Goal: Communication & Community: Answer question/provide support

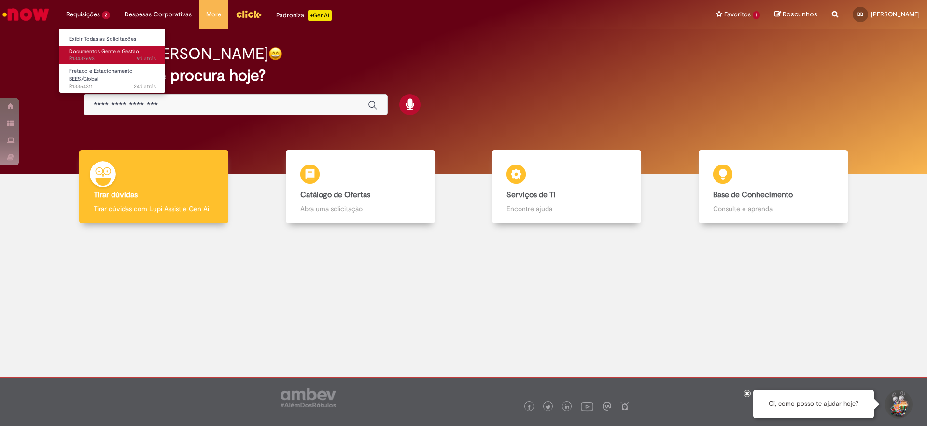
click at [100, 49] on span "Documentos Gente e Gestão" at bounding box center [104, 51] width 70 height 7
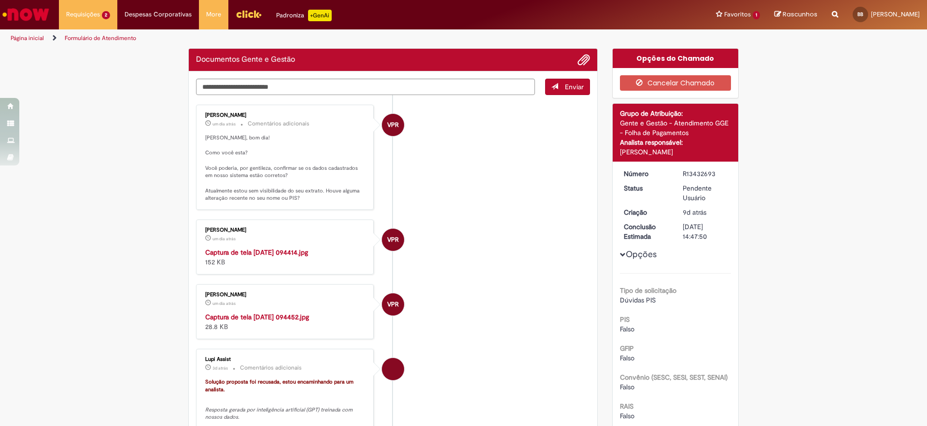
click at [484, 246] on li "VPR Vanessa Paiva Ribeiro um dia atrás um dia atrás Captura de tela 2025-08-28 …" at bounding box center [393, 247] width 394 height 55
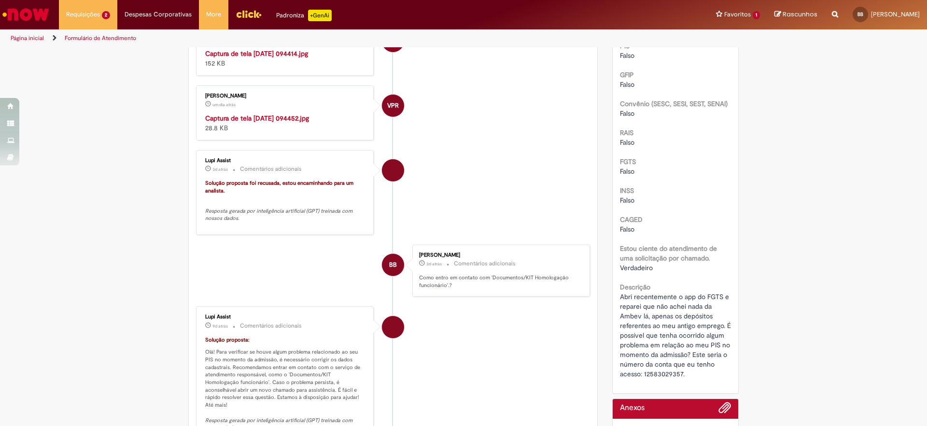
scroll to position [274, 0]
click at [296, 113] on img "Histórico de tíquete" at bounding box center [285, 113] width 161 height 0
click at [303, 48] on img "Histórico de tíquete" at bounding box center [285, 48] width 161 height 0
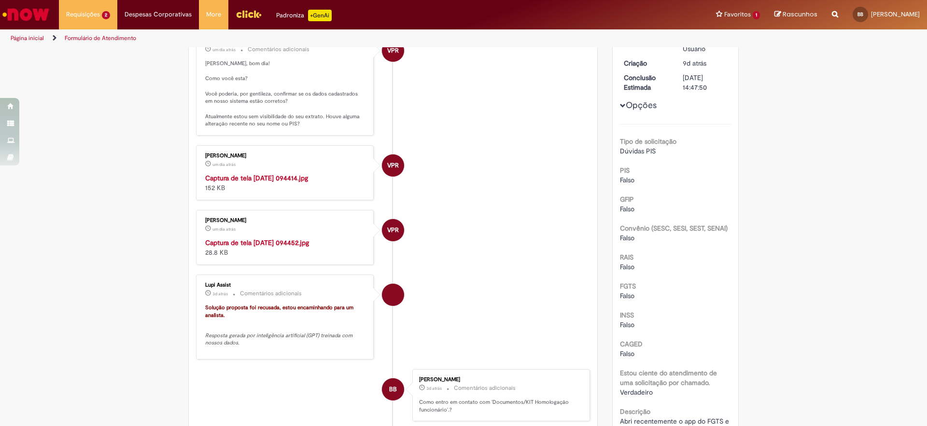
scroll to position [121, 0]
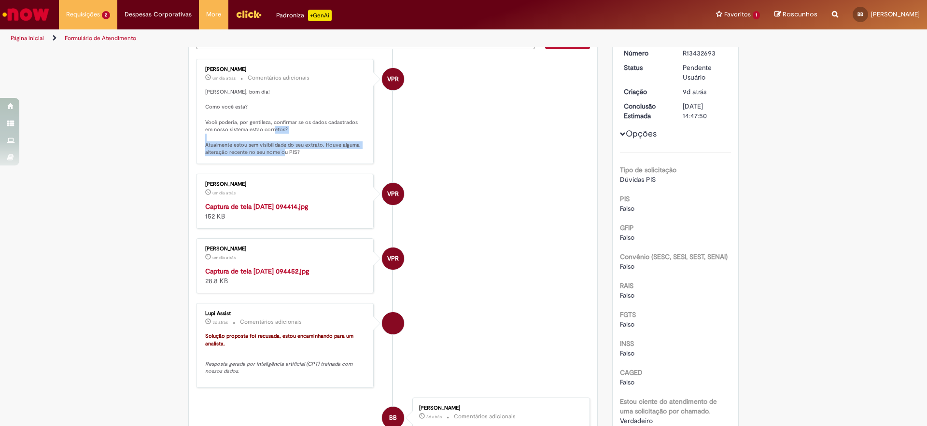
drag, startPoint x: 319, startPoint y: 148, endPoint x: 321, endPoint y: 153, distance: 6.3
click at [321, 152] on p "[PERSON_NAME], bom dia! Como você esta? Você poderia, por gentileza, confirmar …" at bounding box center [285, 122] width 161 height 68
click at [321, 153] on p "[PERSON_NAME], bom dia! Como você esta? Você poderia, por gentileza, confirmar …" at bounding box center [285, 122] width 161 height 68
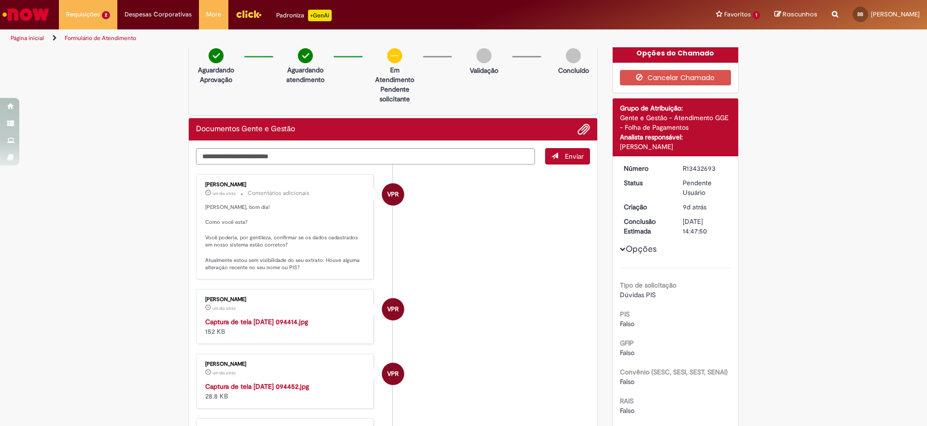
scroll to position [0, 0]
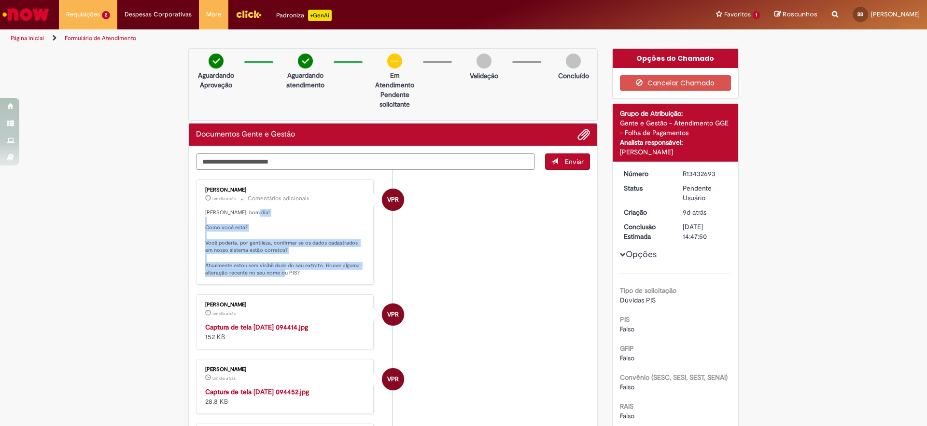
drag, startPoint x: 313, startPoint y: 279, endPoint x: 237, endPoint y: 215, distance: 99.0
click at [233, 221] on div "Vanessa Paiva Ribeiro um dia atrás um dia atrás Comentários adicionais Beatriz,…" at bounding box center [285, 231] width 172 height 99
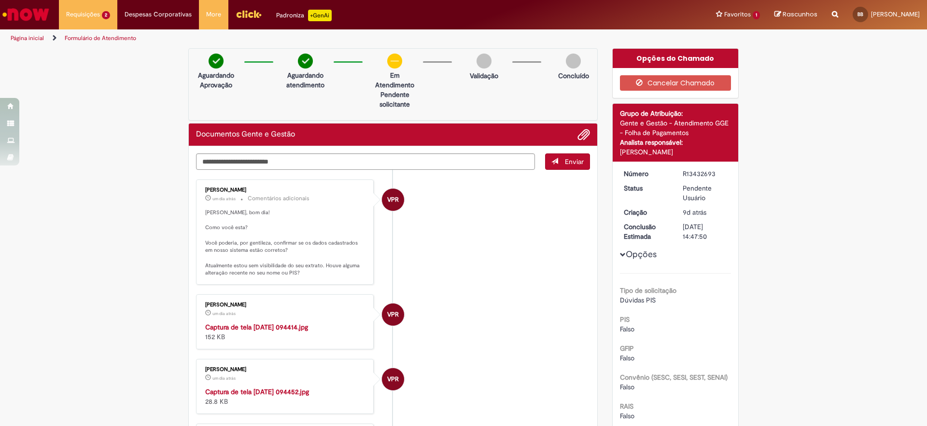
click at [253, 229] on p "[PERSON_NAME], bom dia! Como você esta? Você poderia, por gentileza, confirmar …" at bounding box center [285, 243] width 161 height 68
click at [346, 164] on textarea "Digite sua mensagem aqui..." at bounding box center [365, 161] width 339 height 16
click at [346, 164] on textarea "**********" at bounding box center [365, 161] width 339 height 16
click at [585, 130] on button "Adicionar anexos" at bounding box center [583, 134] width 13 height 13
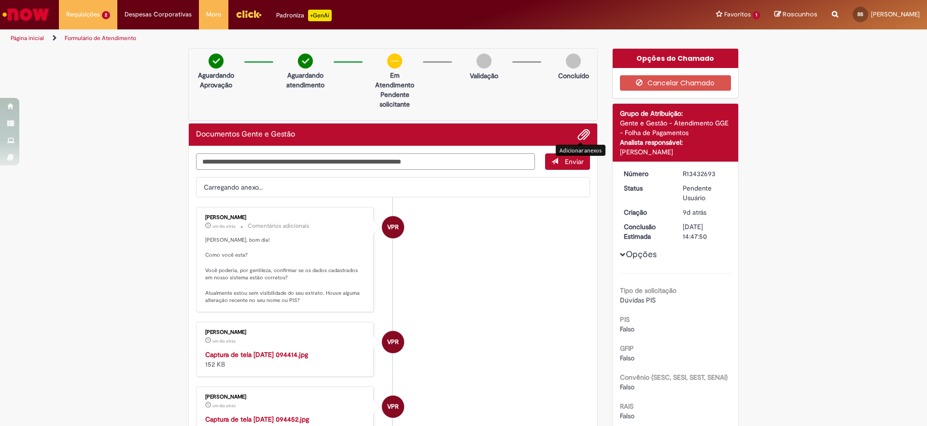
click at [467, 157] on textarea "**********" at bounding box center [365, 161] width 339 height 16
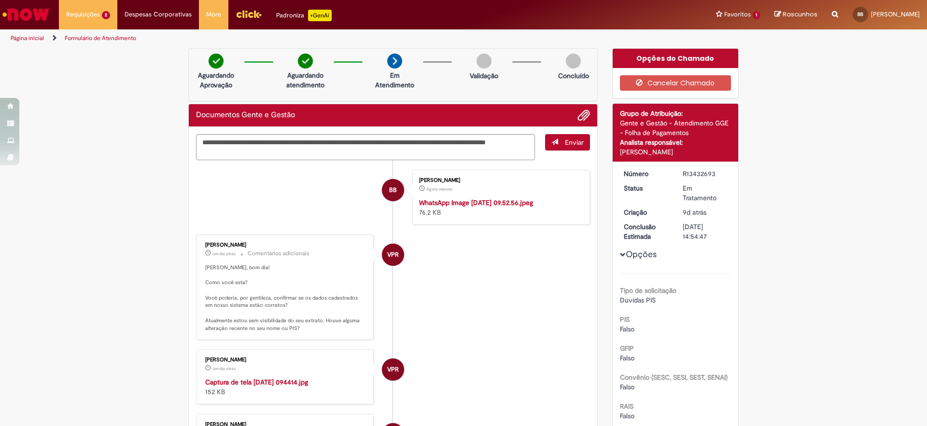
click at [453, 198] on img "Histórico de tíquete" at bounding box center [499, 198] width 161 height 0
click at [423, 146] on textarea "**********" at bounding box center [365, 147] width 339 height 26
click at [422, 153] on textarea "**********" at bounding box center [365, 147] width 339 height 26
type textarea "**********"
click at [551, 143] on span "submit" at bounding box center [554, 141] width 7 height 7
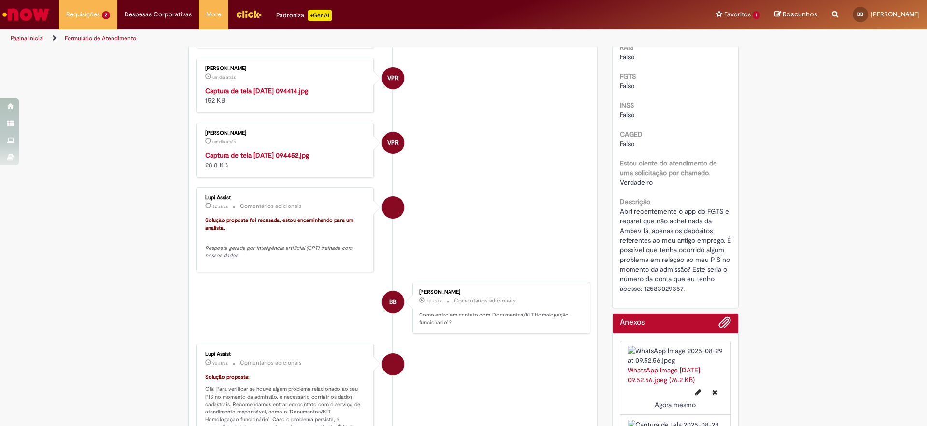
scroll to position [353, 0]
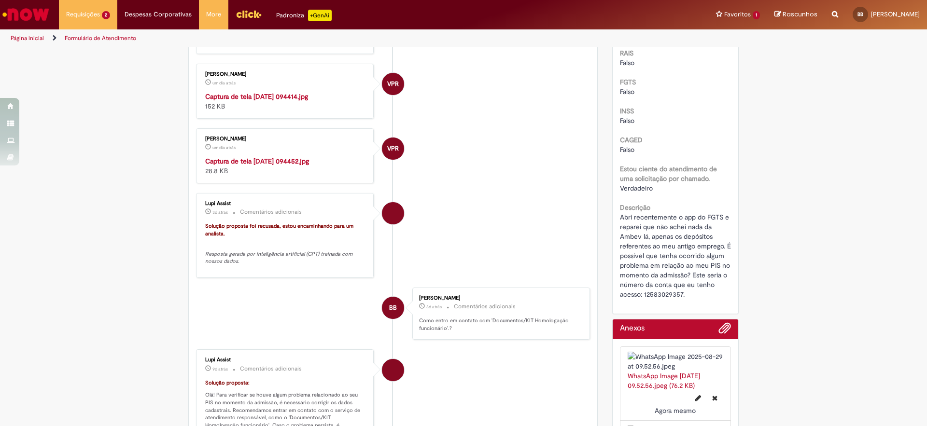
click at [257, 92] on img "Histórico de tíquete" at bounding box center [285, 92] width 161 height 0
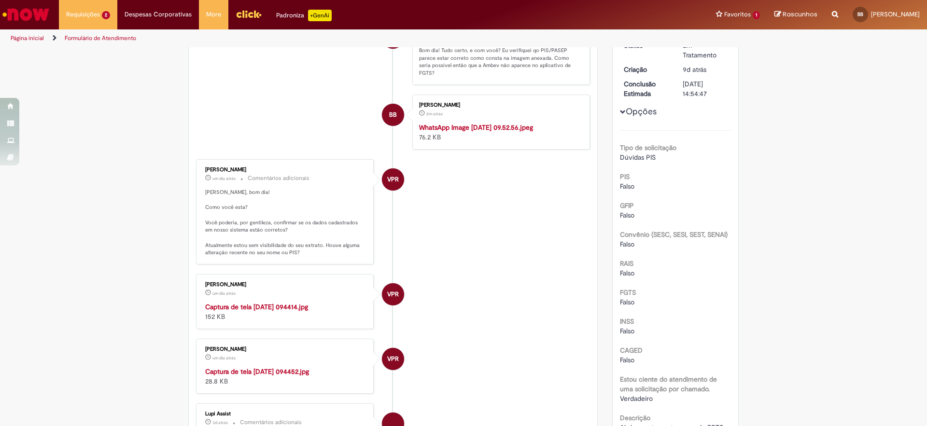
scroll to position [0, 0]
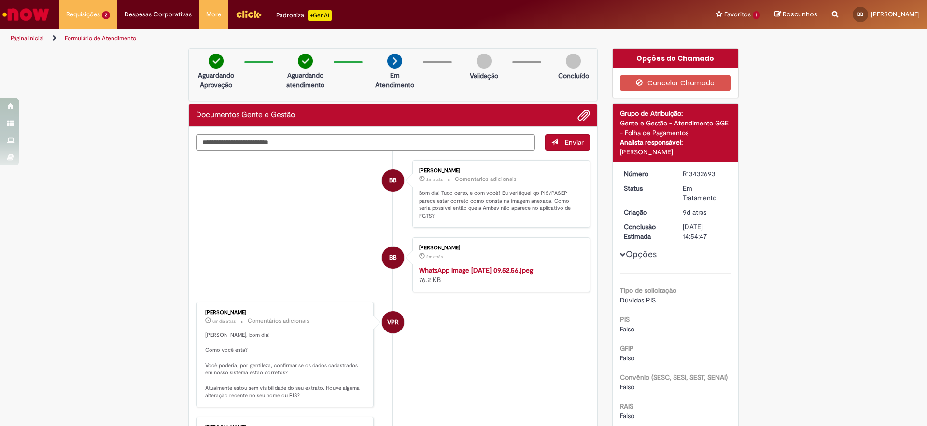
click at [449, 265] on img "Histórico de tíquete" at bounding box center [499, 265] width 161 height 0
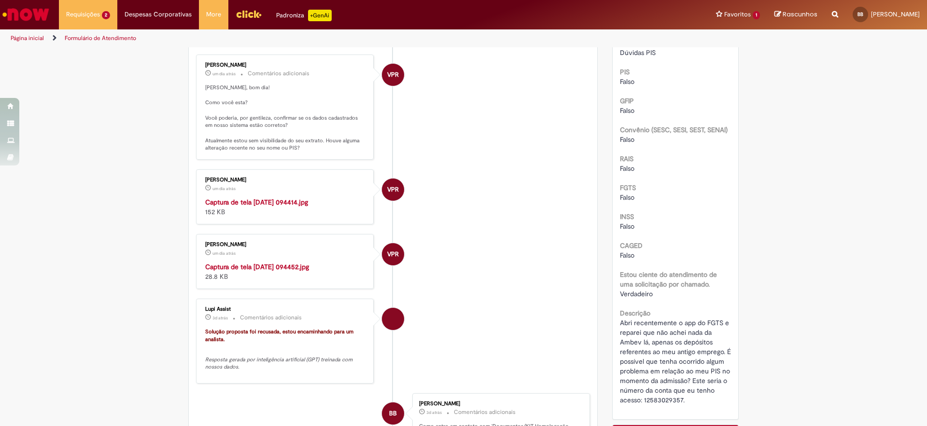
scroll to position [198, 0]
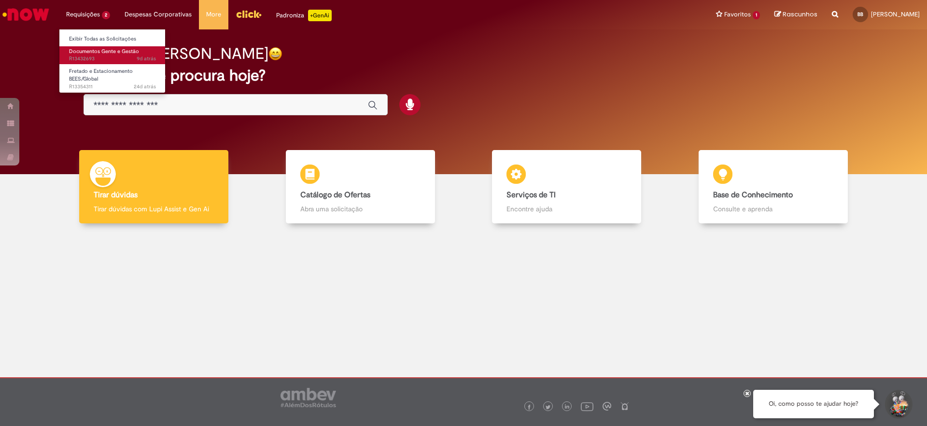
click at [74, 53] on span "Documentos Gente e Gestão" at bounding box center [104, 51] width 70 height 7
click at [96, 58] on span "9d atrás 9 dias atrás R13432693" at bounding box center [112, 59] width 87 height 8
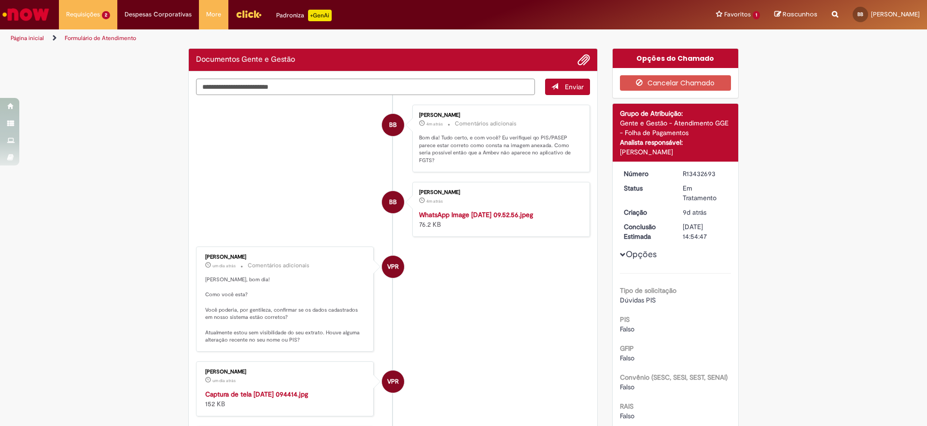
click at [286, 91] on textarea "Digite sua mensagem aqui..." at bounding box center [365, 87] width 339 height 16
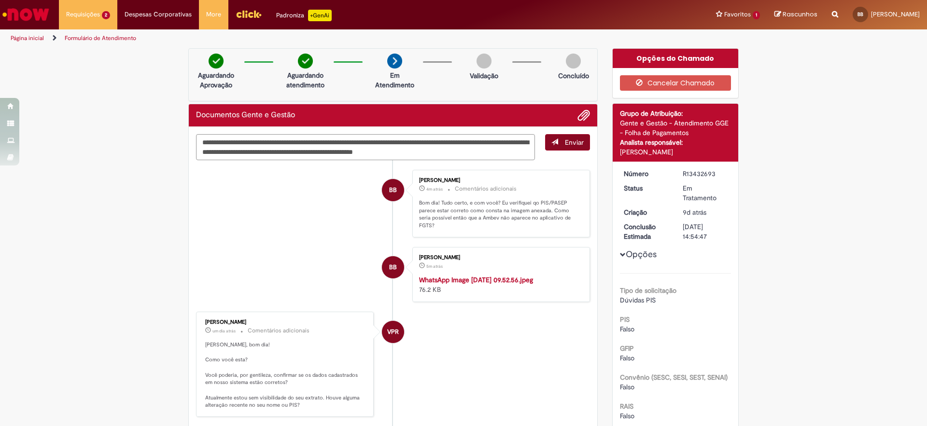
type textarea "**********"
click at [557, 143] on button "Enviar" at bounding box center [567, 142] width 45 height 16
